Goal: Find specific page/section: Find specific page/section

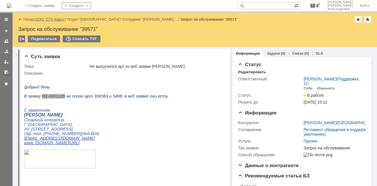
click at [52, 19] on link "ООО "СТА Карго"" at bounding box center [50, 19] width 30 height 4
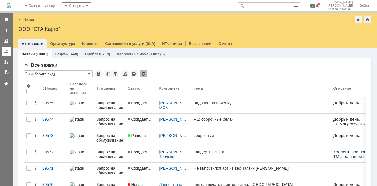
click at [8, 53] on div at bounding box center [6, 51] width 5 height 5
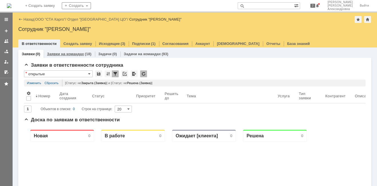
click at [75, 52] on link "Заявки на командах" at bounding box center [65, 54] width 37 height 4
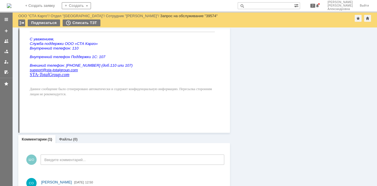
scroll to position [339, 0]
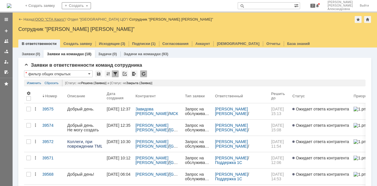
click at [50, 19] on link "ООО "СТА Карго"" at bounding box center [50, 19] width 30 height 4
